Goal: Information Seeking & Learning: Check status

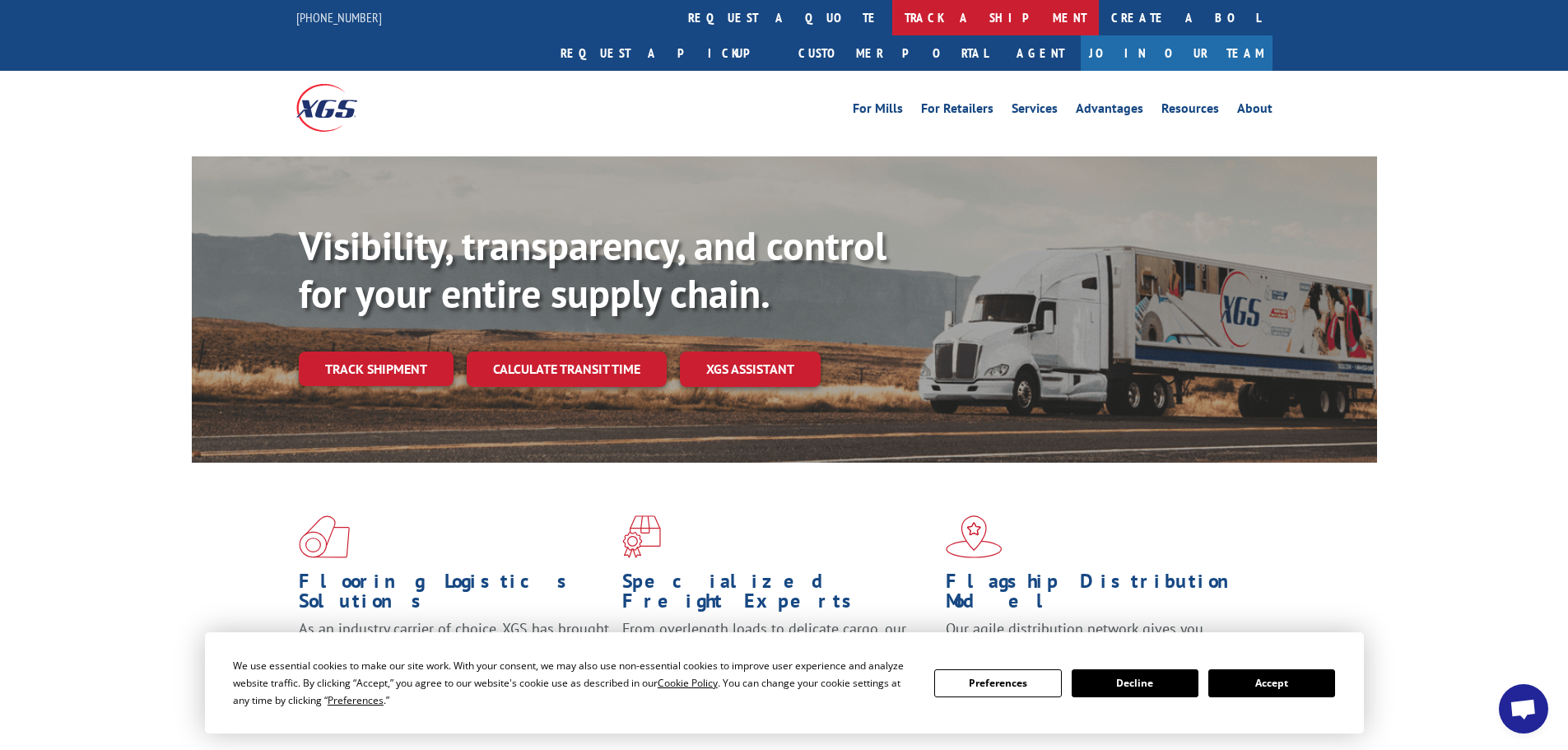
click at [892, 19] on link "track a shipment" at bounding box center [995, 18] width 207 height 35
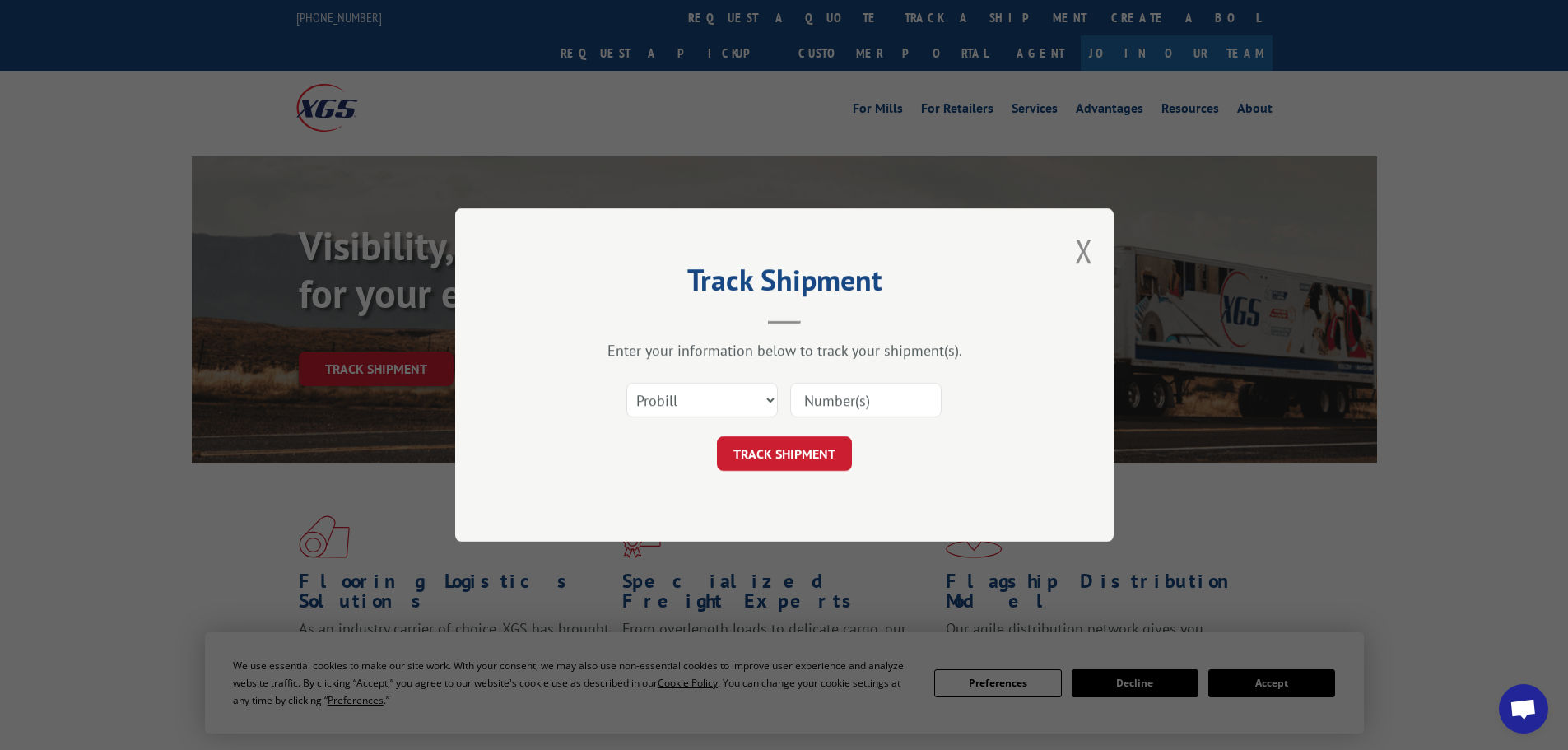
click at [825, 399] on input at bounding box center [866, 399] width 152 height 34
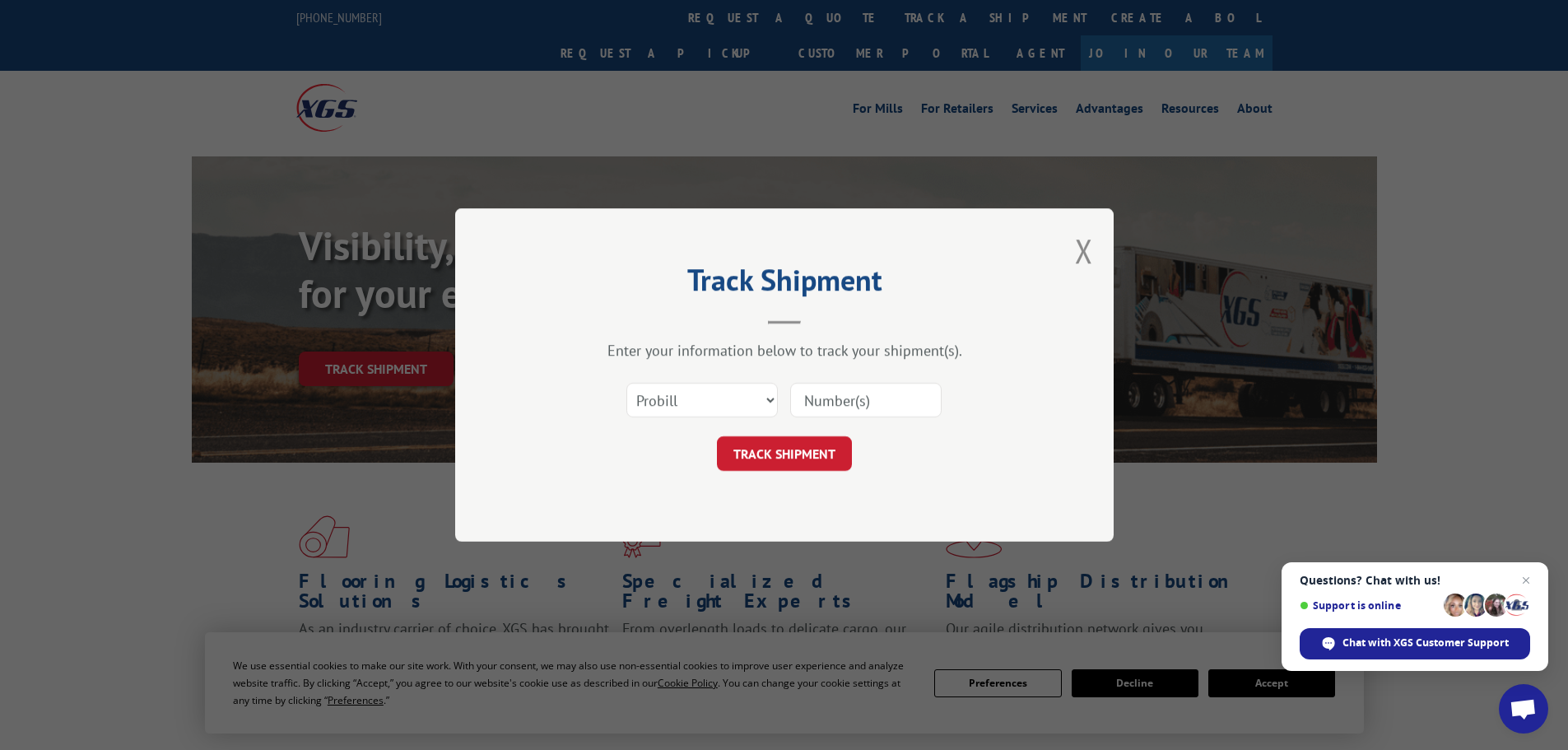
paste input "17480176"
type input "17480176"
click at [820, 445] on button "TRACK SHIPMENT" at bounding box center [784, 453] width 135 height 34
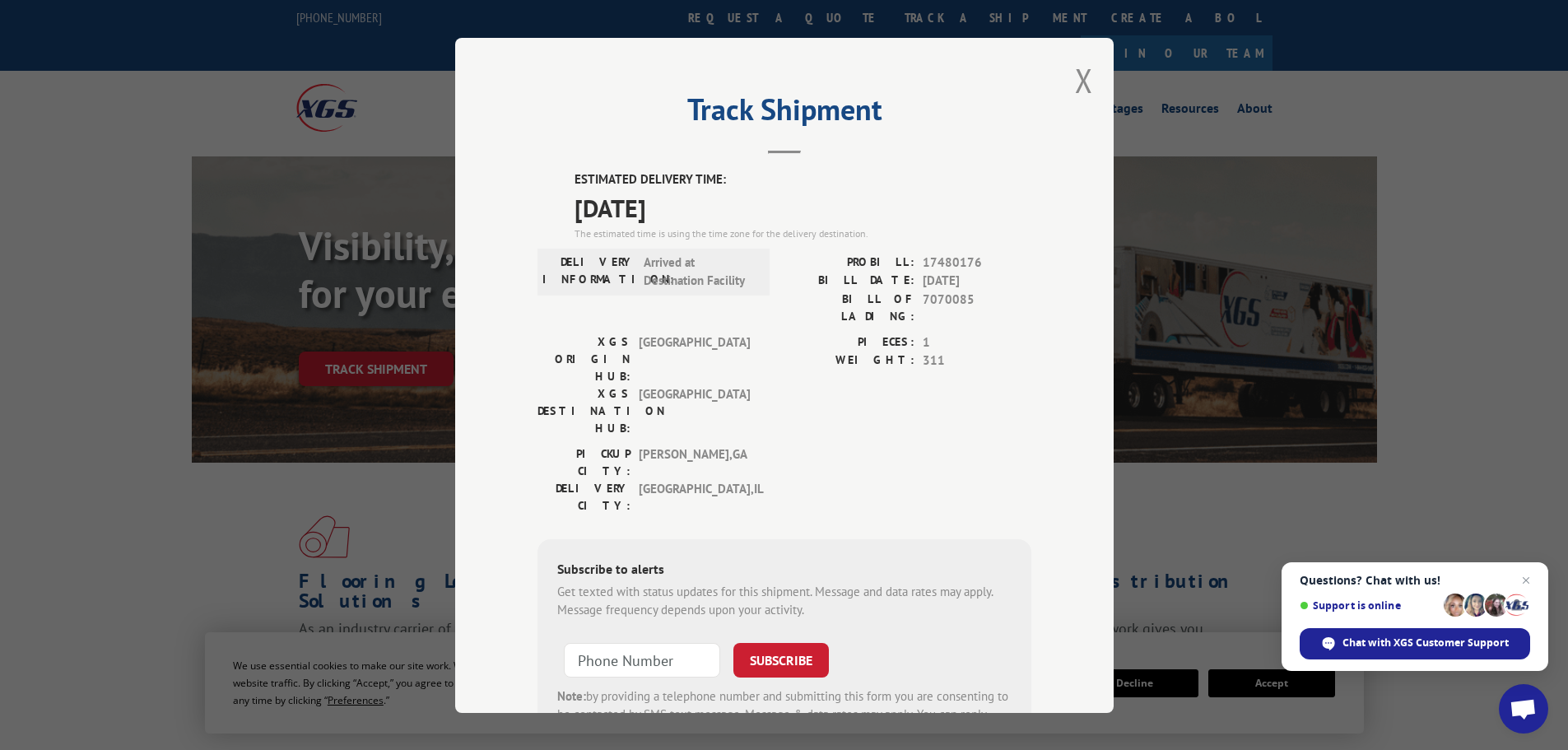
drag, startPoint x: 709, startPoint y: 205, endPoint x: 563, endPoint y: 188, distance: 147.0
click at [563, 188] on div "ESTIMATED DELIVERY TIME: [DATE] The estimated time is using the time zone for t…" at bounding box center [784, 466] width 494 height 592
copy div "ESTIMATED DELIVERY TIME: [DATE]"
